Goal: Task Accomplishment & Management: Use online tool/utility

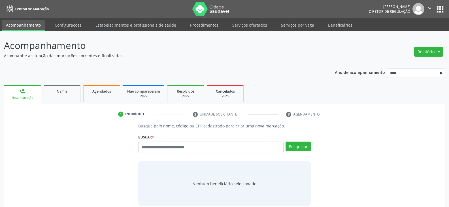
click at [288, 56] on p "Acompanhe a situação das marcações correntes e finalizadas" at bounding box center [158, 56] width 309 height 6
click at [325, 87] on ul "person_add Nova marcação Na fila Agendados Não compareceram 2025 Resolvidos 202…" at bounding box center [224, 93] width 441 height 20
click at [439, 48] on button "Relatórios" at bounding box center [428, 52] width 29 height 10
click at [406, 80] on link "Agendamentos" at bounding box center [413, 80] width 61 height 8
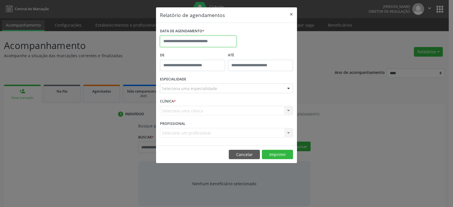
click at [205, 41] on input "text" at bounding box center [198, 41] width 77 height 11
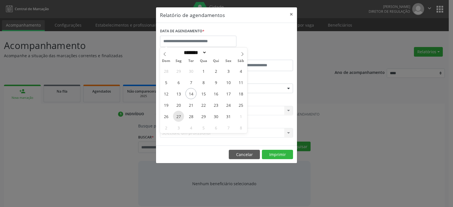
click at [175, 118] on span "27" at bounding box center [178, 116] width 11 height 11
type input "**********"
click at [175, 118] on span "27" at bounding box center [178, 116] width 11 height 11
click at [175, 118] on div "CLÍNICA * Selecione uma clínica Nenhum resultado encontrado para: " " Não há ne…" at bounding box center [227, 108] width 136 height 22
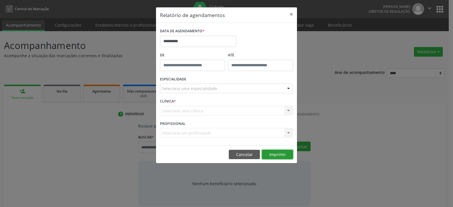
click at [277, 156] on button "Imprimir" at bounding box center [277, 155] width 31 height 10
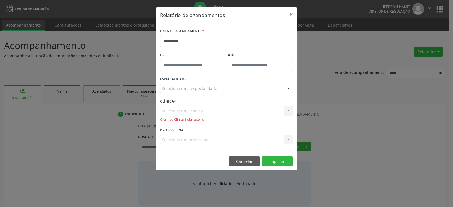
click at [249, 110] on div "Selecione uma clínica Nenhum resultado encontrado para: " " Não há nenhuma opçã…" at bounding box center [226, 114] width 133 height 16
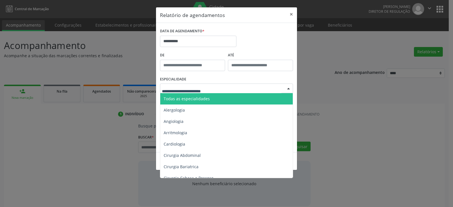
click at [200, 89] on input "text" at bounding box center [222, 91] width 120 height 11
click at [200, 99] on span "Todas as especialidades" at bounding box center [187, 98] width 46 height 5
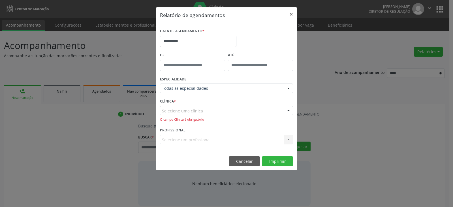
click at [211, 112] on div "Selecione uma clínica" at bounding box center [226, 111] width 133 height 10
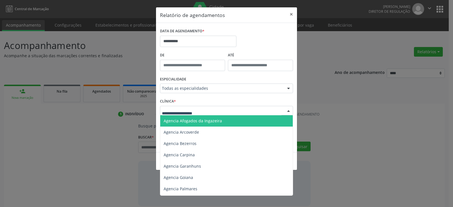
click at [241, 99] on div "CLÍNICA * Agencia Afogados da Ingazeira Agencia Arcoverde Agencia Bezerros Agen…" at bounding box center [227, 111] width 136 height 29
click at [291, 111] on div at bounding box center [289, 111] width 9 height 10
click at [193, 120] on span "Agencia Afogados da Ingazeira" at bounding box center [193, 120] width 58 height 5
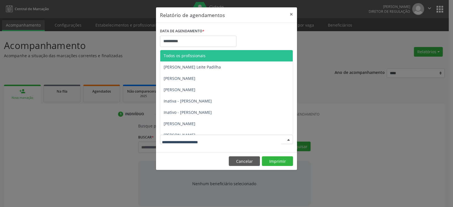
click at [287, 140] on div at bounding box center [289, 140] width 9 height 10
click at [196, 56] on span "Todos os profissionais" at bounding box center [185, 55] width 42 height 5
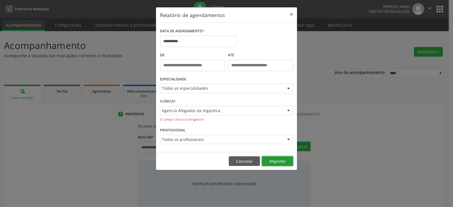
click at [276, 162] on button "Imprimir" at bounding box center [277, 161] width 31 height 10
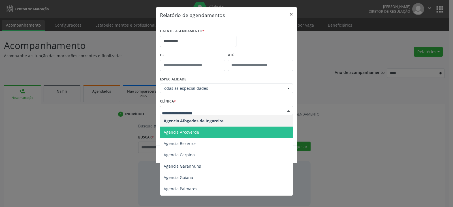
click at [189, 133] on span "Agencia Arcoverde" at bounding box center [181, 132] width 35 height 5
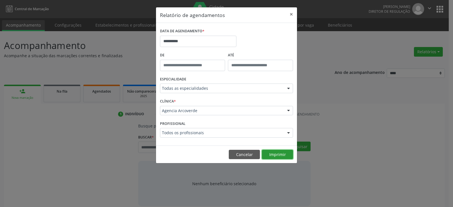
click at [277, 156] on button "Imprimir" at bounding box center [277, 155] width 31 height 10
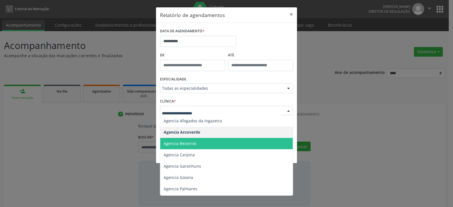
click at [195, 148] on span "Agencia Bezerros" at bounding box center [231, 143] width 142 height 11
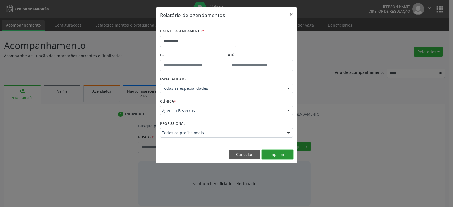
click at [280, 154] on button "Imprimir" at bounding box center [277, 155] width 31 height 10
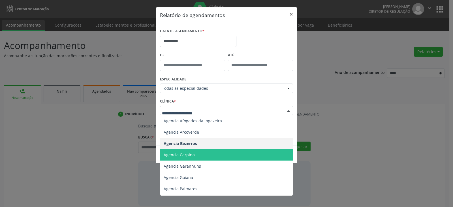
click at [202, 154] on span "Agencia Carpina" at bounding box center [231, 154] width 142 height 11
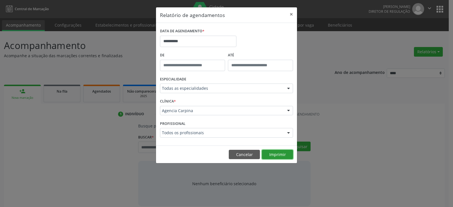
click at [275, 154] on button "Imprimir" at bounding box center [277, 155] width 31 height 10
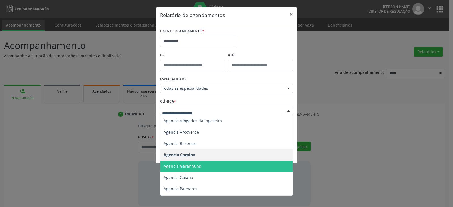
click at [204, 164] on span "Agencia Garanhuns" at bounding box center [231, 166] width 142 height 11
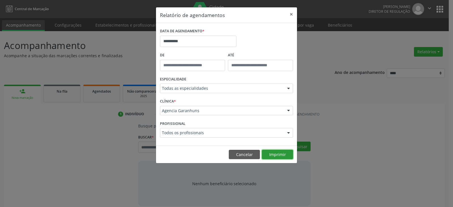
click at [277, 154] on button "Imprimir" at bounding box center [277, 155] width 31 height 10
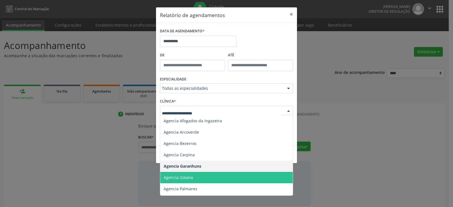
click at [190, 177] on span "Agencia Goiana" at bounding box center [178, 177] width 29 height 5
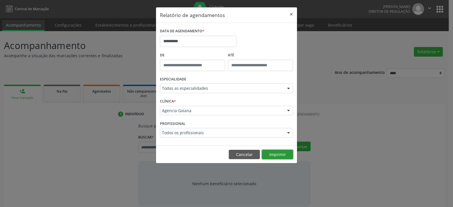
click at [277, 153] on button "Imprimir" at bounding box center [277, 155] width 31 height 10
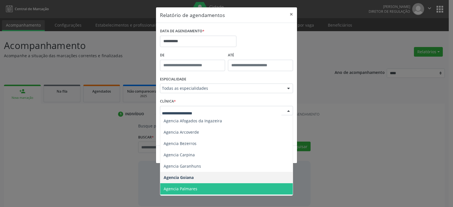
click at [194, 187] on span "Agencia Palmares" at bounding box center [181, 188] width 34 height 5
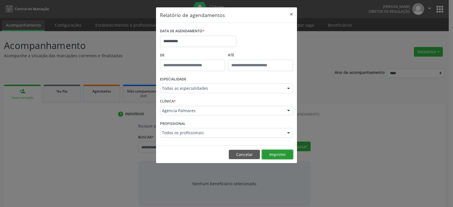
click at [279, 156] on button "Imprimir" at bounding box center [277, 155] width 31 height 10
click at [291, 111] on div at bounding box center [289, 111] width 9 height 10
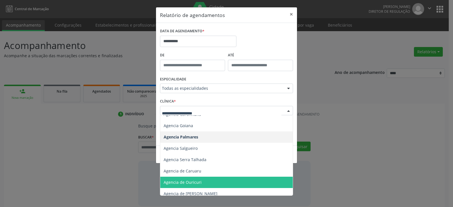
scroll to position [57, 0]
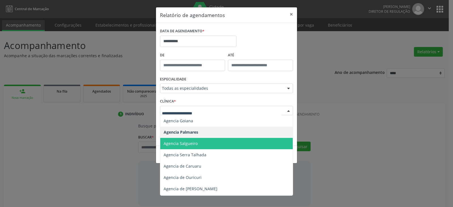
click at [203, 147] on span "Agencia Salgueiro" at bounding box center [231, 143] width 142 height 11
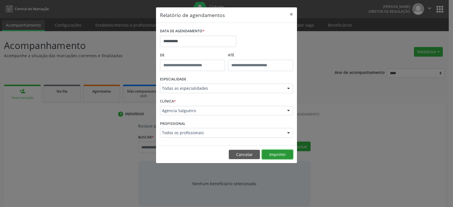
click at [276, 155] on button "Imprimir" at bounding box center [277, 155] width 31 height 10
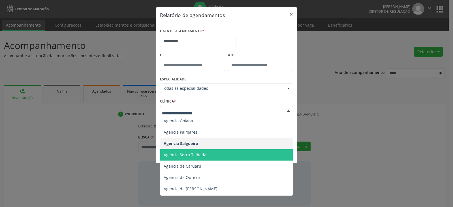
click at [208, 157] on span "Agencia Serra Talhada" at bounding box center [231, 154] width 142 height 11
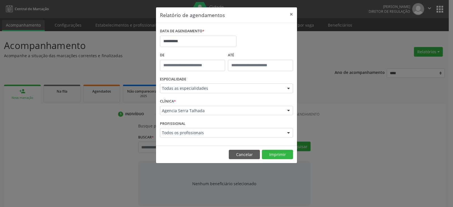
click at [278, 160] on footer "Cancelar Imprimir" at bounding box center [226, 155] width 141 height 18
click at [275, 154] on button "Imprimir" at bounding box center [277, 155] width 31 height 10
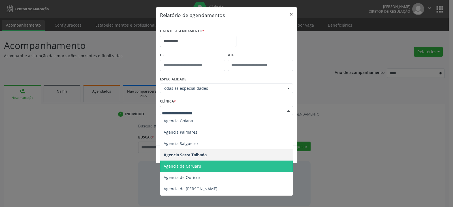
click at [196, 164] on span "Agencia de Caruaru" at bounding box center [183, 166] width 38 height 5
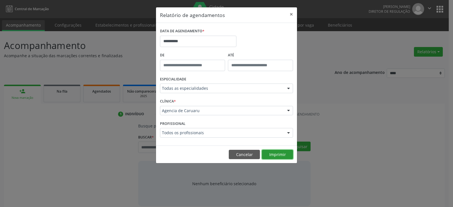
click at [269, 153] on button "Imprimir" at bounding box center [277, 155] width 31 height 10
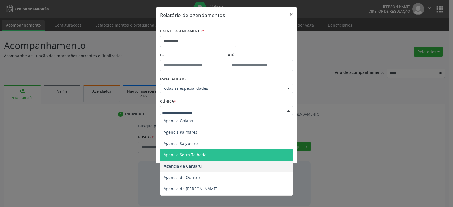
click at [238, 114] on div at bounding box center [226, 111] width 133 height 10
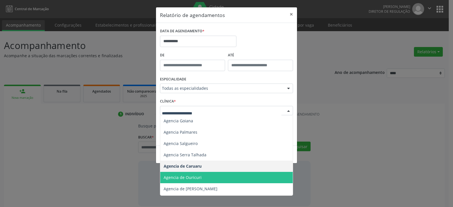
click at [202, 176] on span "Agencia de Ouricuri" at bounding box center [231, 177] width 142 height 11
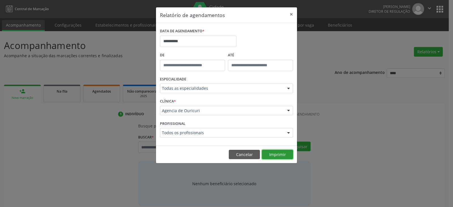
click at [276, 155] on button "Imprimir" at bounding box center [277, 155] width 31 height 10
click at [219, 104] on div "CLÍNICA * Agencia de Ouricuri Agencia Afogados da [GEOGRAPHIC_DATA] Agencia Arc…" at bounding box center [227, 108] width 136 height 22
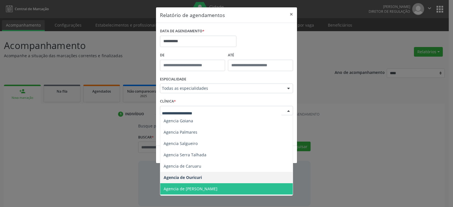
click at [201, 188] on span "Agencia de [PERSON_NAME]" at bounding box center [191, 188] width 54 height 5
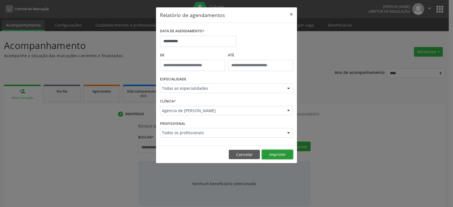
click at [277, 156] on button "Imprimir" at bounding box center [277, 155] width 31 height 10
click at [290, 132] on div at bounding box center [289, 133] width 9 height 10
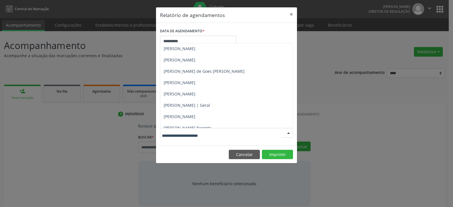
scroll to position [0, 0]
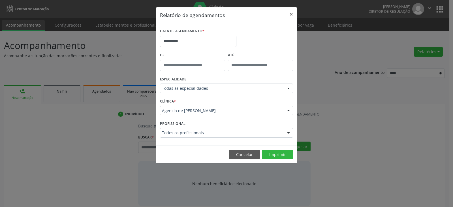
click at [264, 35] on div "**********" at bounding box center [227, 39] width 136 height 24
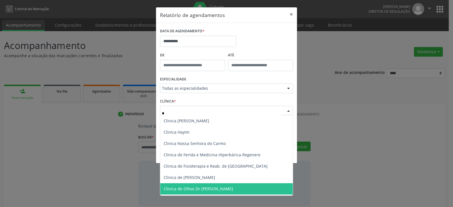
type input "**"
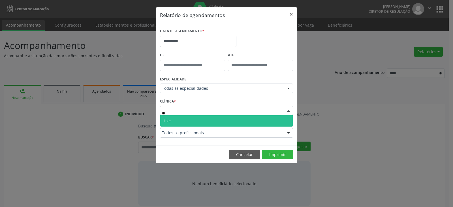
click at [190, 121] on span "Hse" at bounding box center [226, 120] width 133 height 11
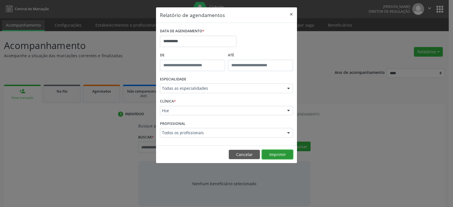
click at [277, 156] on button "Imprimir" at bounding box center [277, 155] width 31 height 10
